Goal: Information Seeking & Learning: Check status

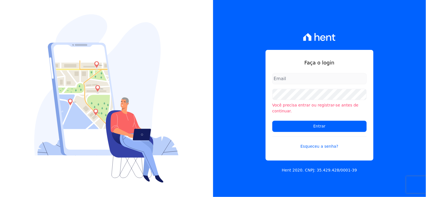
click at [287, 83] on input "email" at bounding box center [319, 78] width 94 height 11
type input "[EMAIL_ADDRESS][DOMAIN_NAME]"
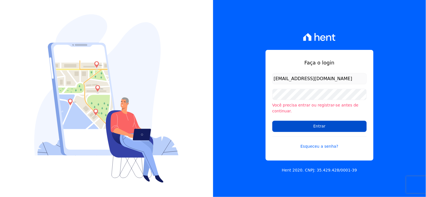
click at [315, 124] on input "Entrar" at bounding box center [319, 126] width 94 height 11
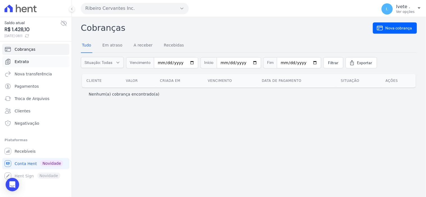
click at [21, 63] on span "Extrato" at bounding box center [22, 62] width 14 height 6
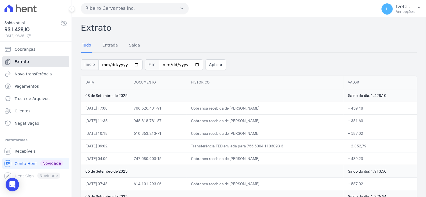
click at [24, 61] on span "Extrato" at bounding box center [22, 62] width 14 height 6
